Goal: Information Seeking & Learning: Learn about a topic

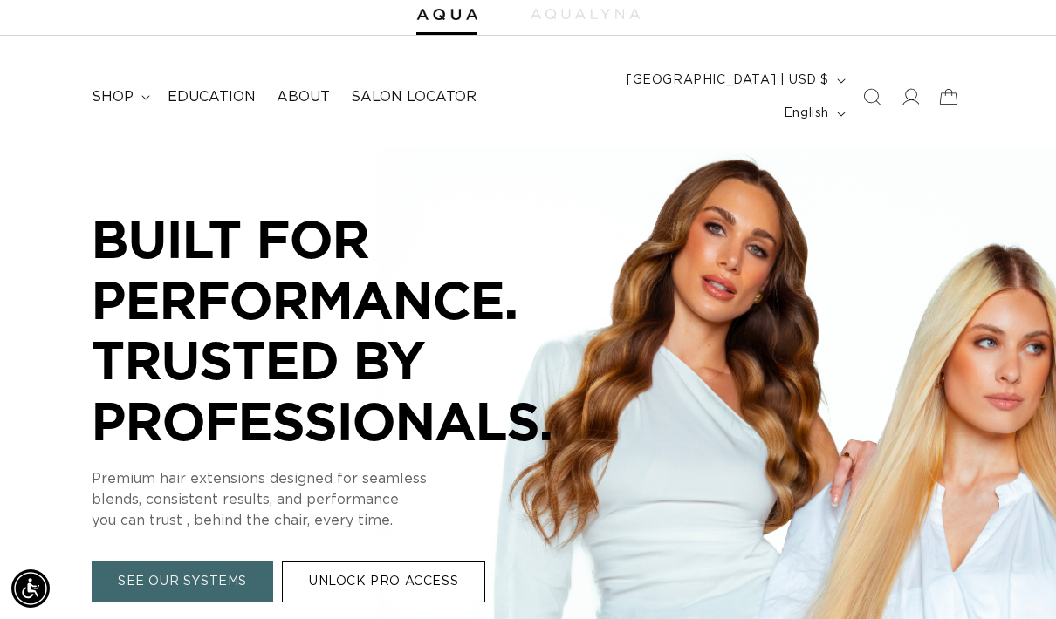
scroll to position [0, 932]
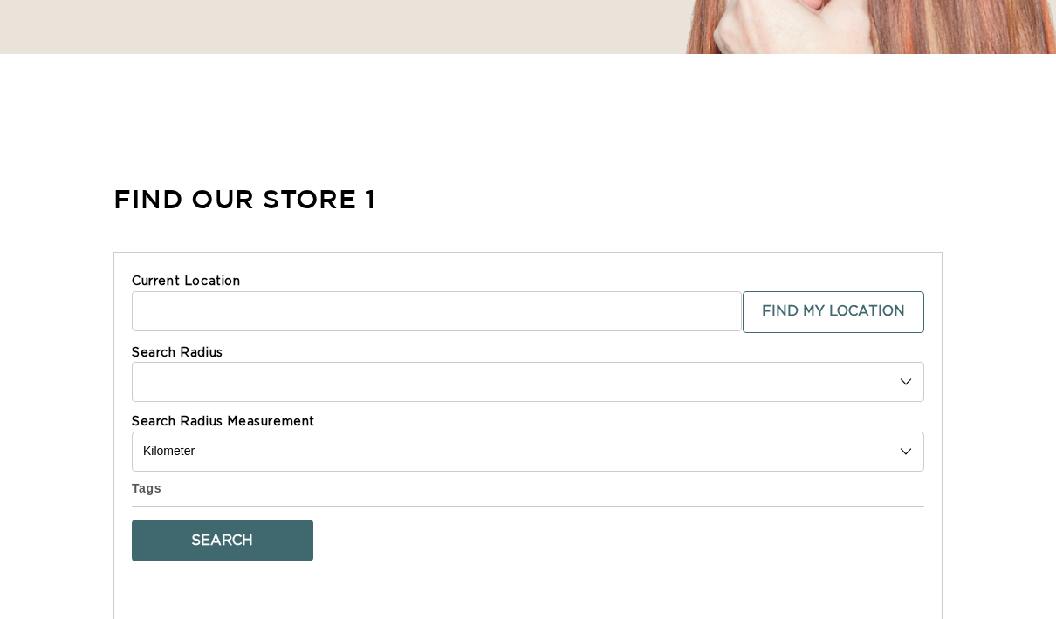
select select "m"
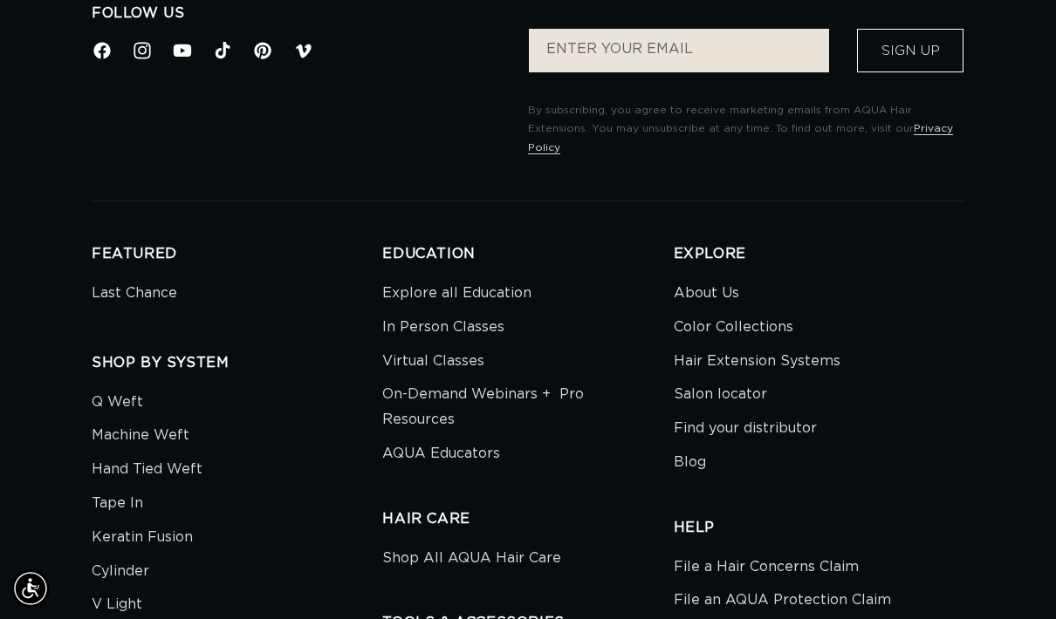
click at [703, 281] on link "About Us" at bounding box center [706, 296] width 65 height 30
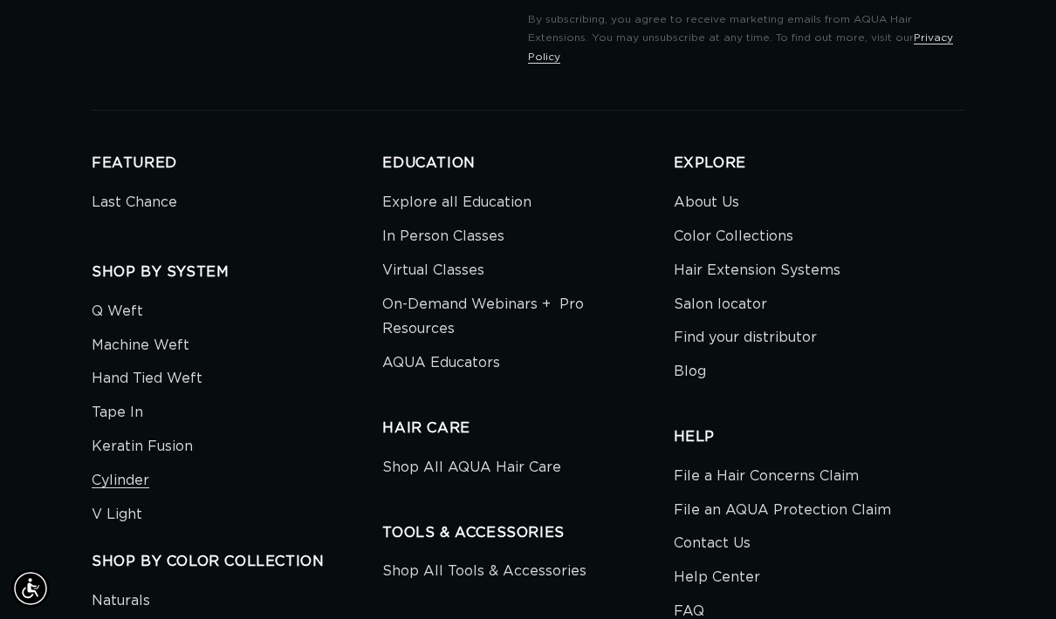
scroll to position [4308, 0]
click at [806, 322] on link "Find your distributor" at bounding box center [745, 339] width 143 height 34
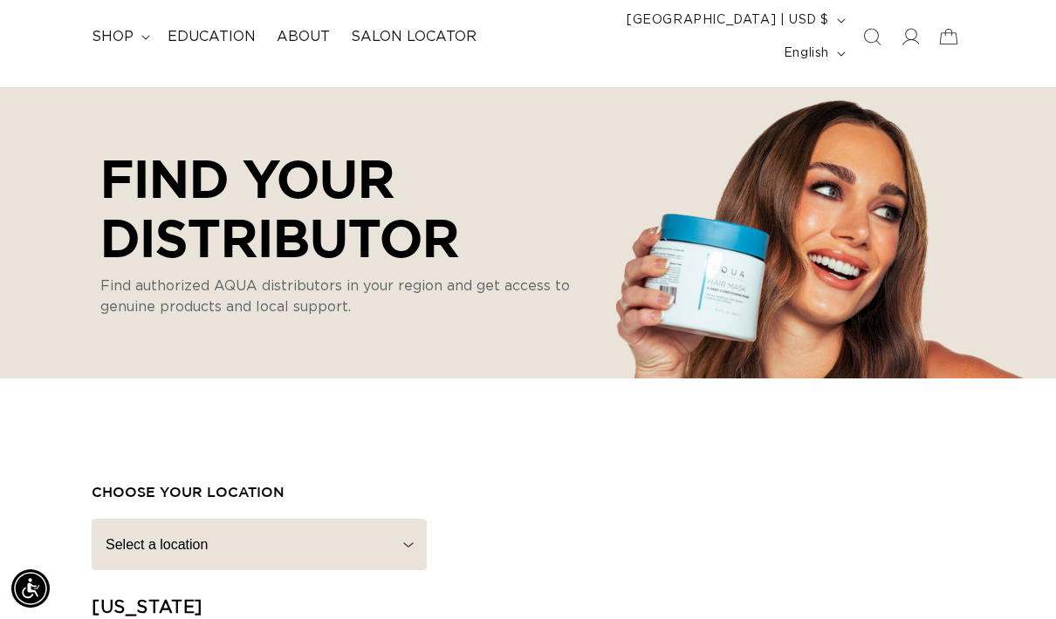
click at [216, 17] on link "Education" at bounding box center [211, 36] width 109 height 39
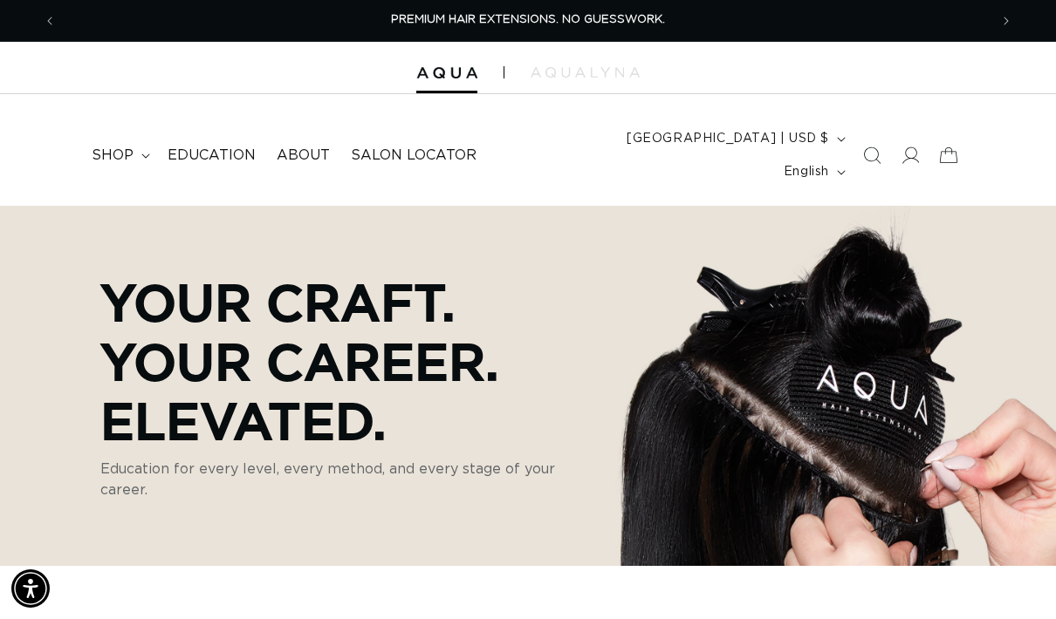
click at [124, 147] on span "shop" at bounding box center [113, 156] width 42 height 18
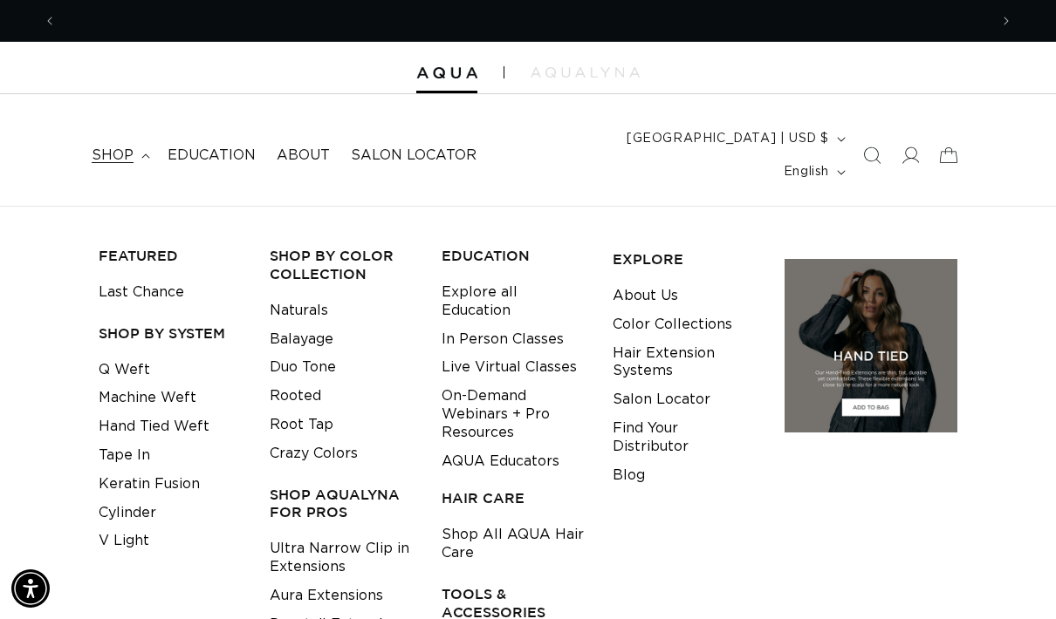
scroll to position [0, 932]
click at [120, 356] on link "Q Weft" at bounding box center [124, 370] width 51 height 29
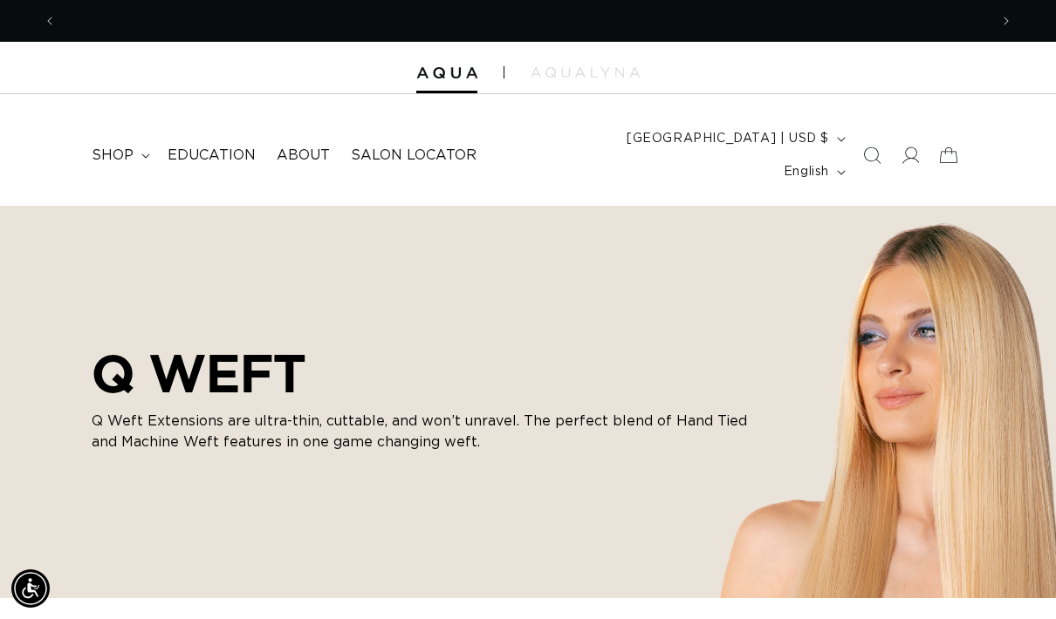
scroll to position [0, 1863]
click at [214, 150] on link "Education" at bounding box center [211, 155] width 109 height 39
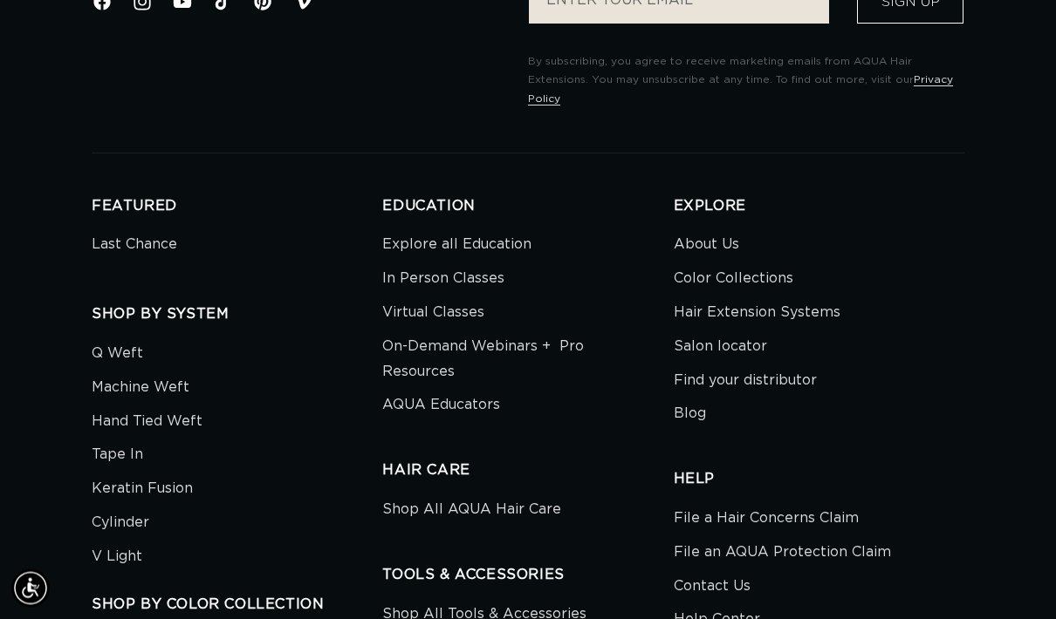
scroll to position [3450, 0]
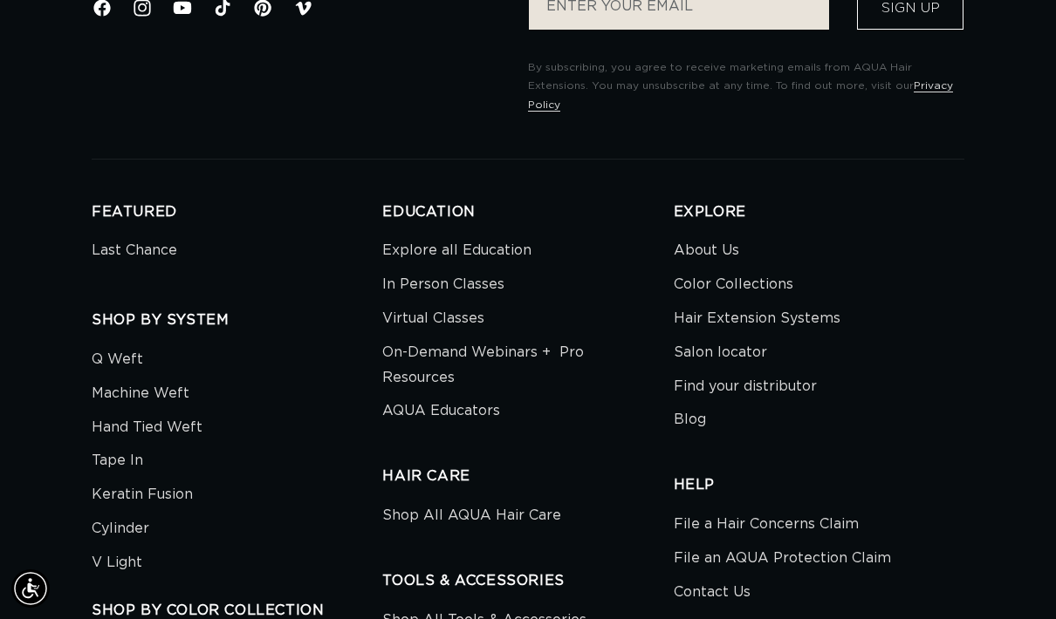
click at [787, 370] on link "Find your distributor" at bounding box center [745, 387] width 143 height 34
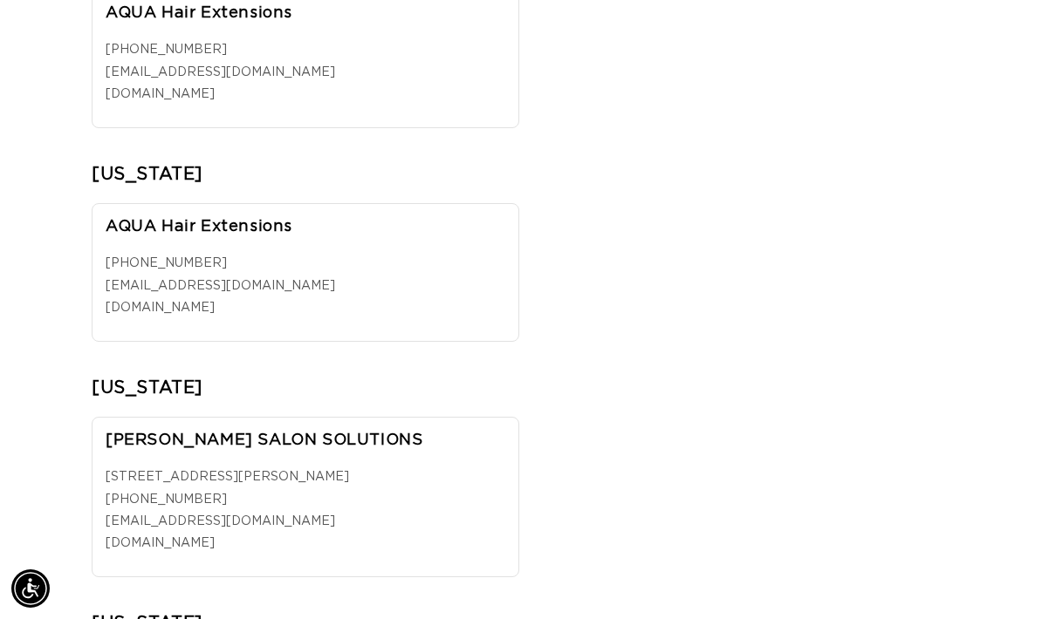
scroll to position [764, 0]
